Goal: Check status: Check status

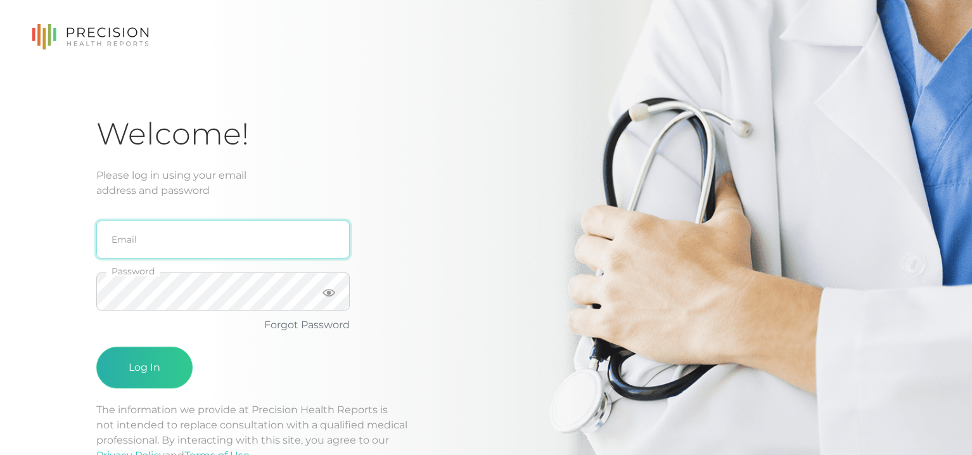
type input "[EMAIL_ADDRESS][DOMAIN_NAME]"
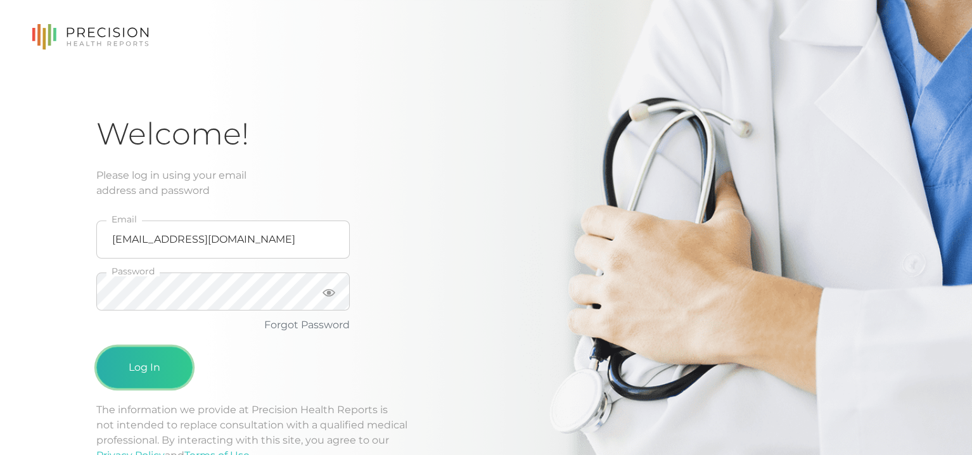
click at [124, 375] on button "Log In" at bounding box center [144, 368] width 96 height 42
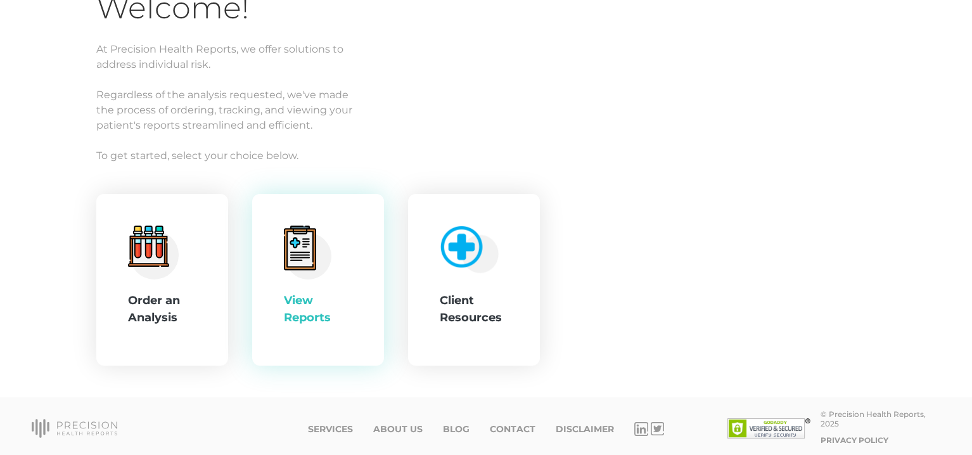
scroll to position [127, 0]
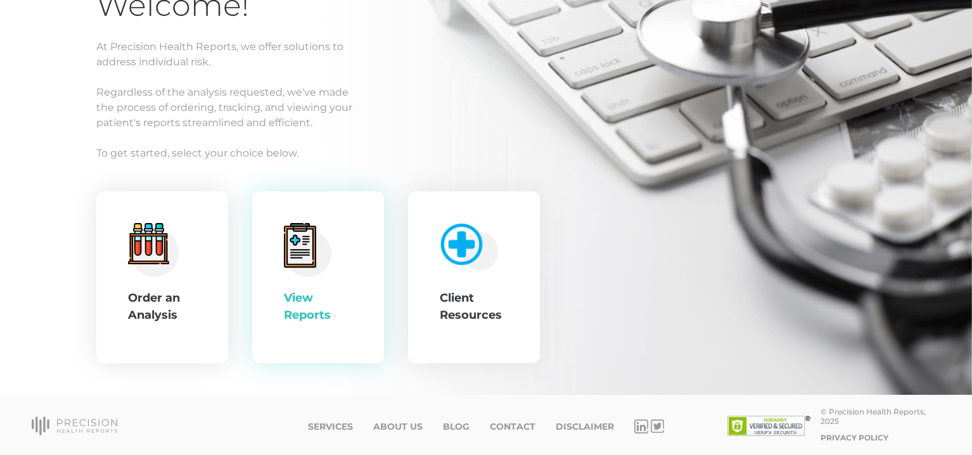
click at [304, 260] on icon at bounding box center [300, 246] width 26 height 35
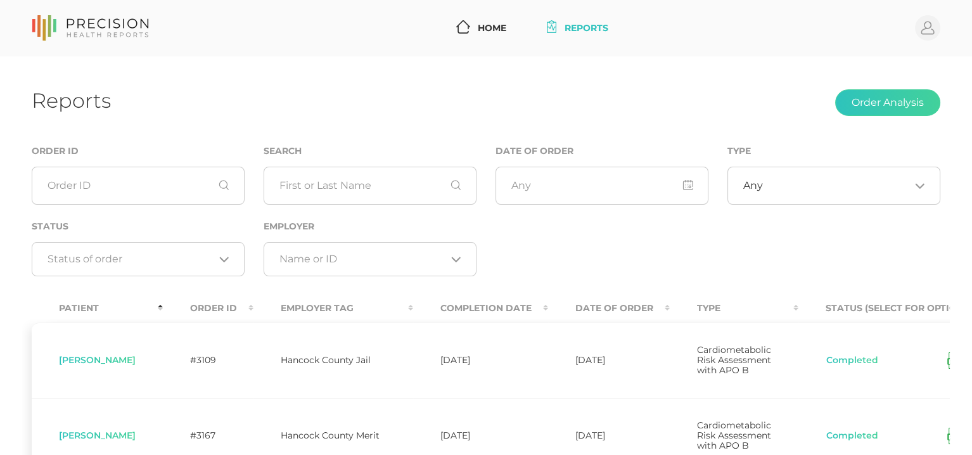
click at [297, 257] on input "Search for option" at bounding box center [363, 259] width 167 height 13
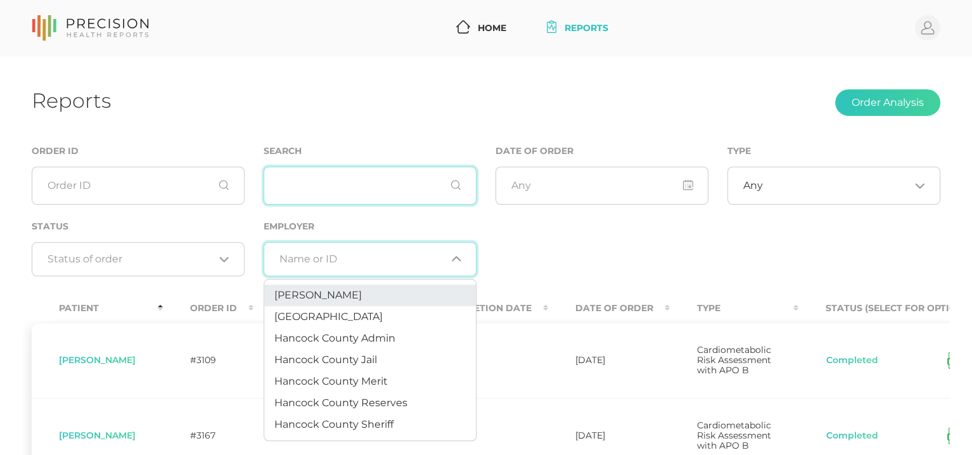
click at [325, 183] on input "text" at bounding box center [370, 186] width 213 height 38
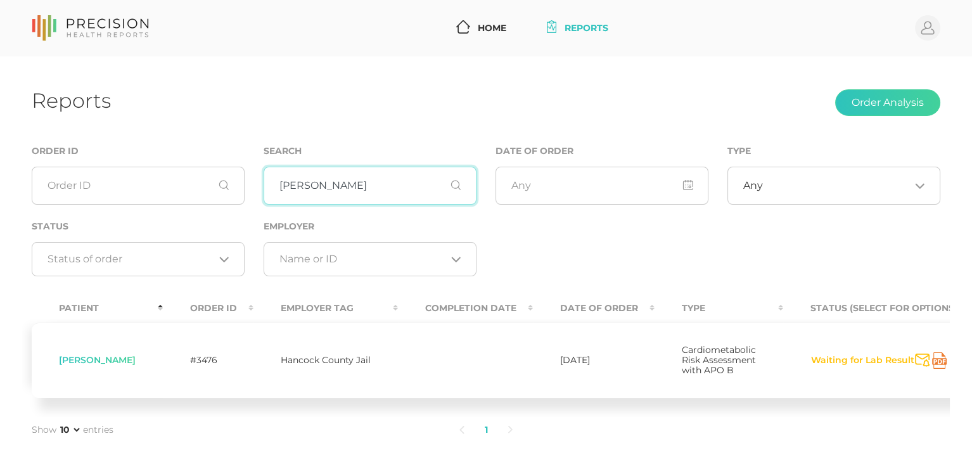
type input "[PERSON_NAME]"
